Goal: Navigation & Orientation: Find specific page/section

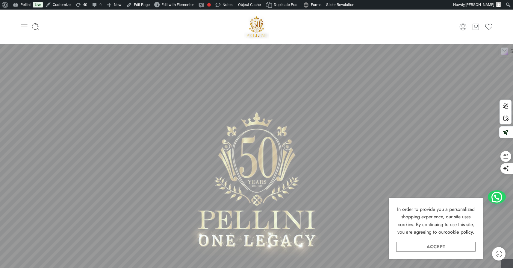
click at [447, 249] on link "Accept" at bounding box center [435, 247] width 79 height 10
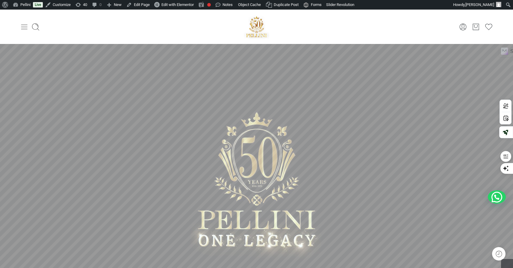
click at [25, 27] on icon at bounding box center [24, 27] width 8 height 8
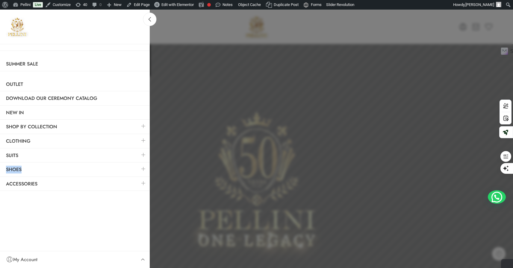
click at [144, 143] on link at bounding box center [143, 140] width 13 height 13
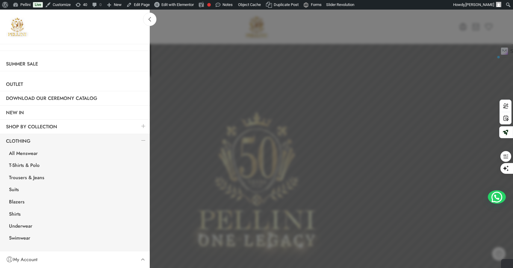
click at [383, 16] on div at bounding box center [256, 134] width 513 height 268
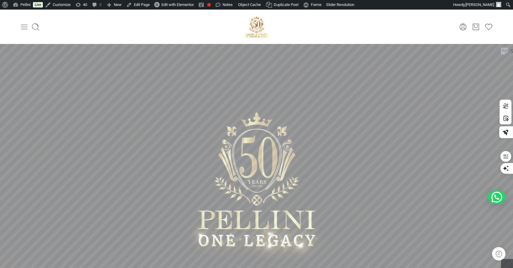
click at [25, 25] on icon at bounding box center [24, 27] width 8 height 8
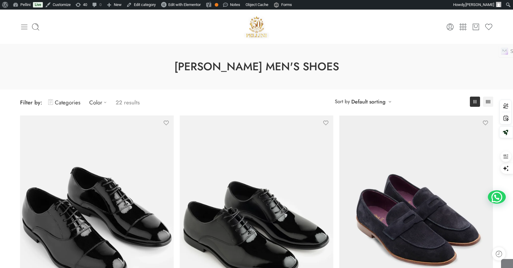
click at [20, 28] on icon at bounding box center [24, 27] width 8 height 8
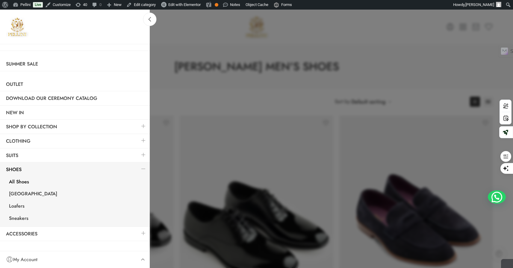
click at [143, 139] on link at bounding box center [143, 140] width 13 height 13
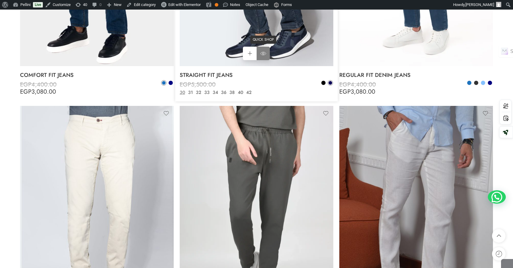
scroll to position [852, 0]
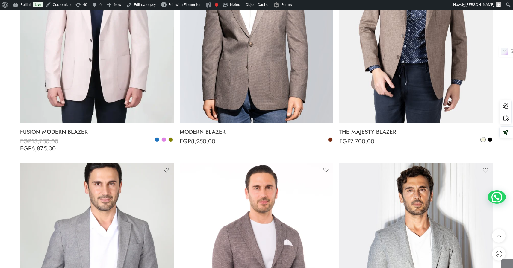
scroll to position [493, 0]
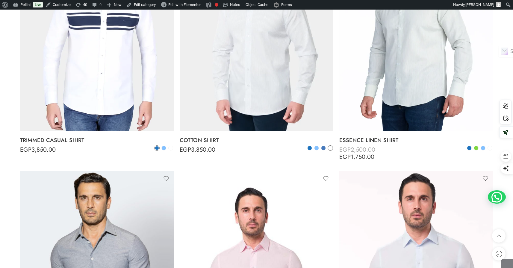
scroll to position [457, 0]
